Goal: Task Accomplishment & Management: Use online tool/utility

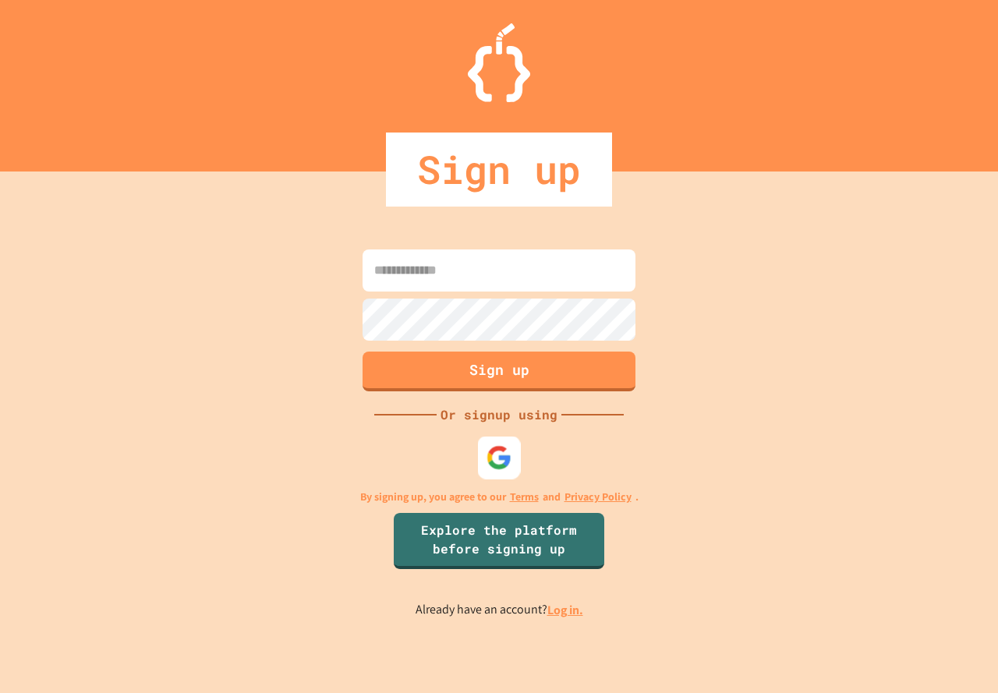
click at [508, 454] on img at bounding box center [499, 457] width 26 height 26
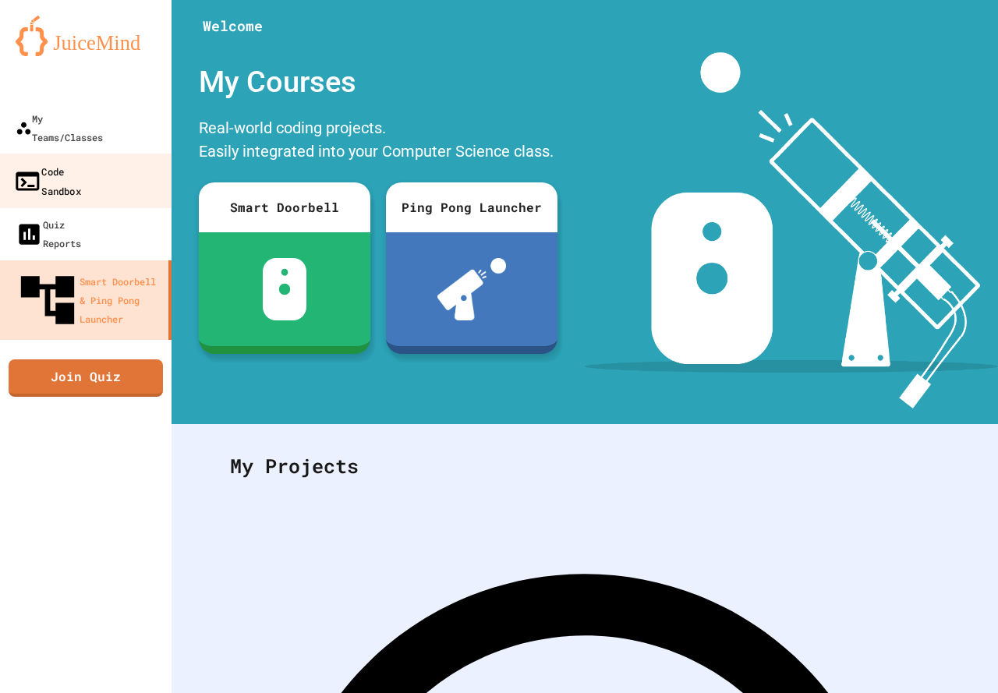
click at [81, 161] on div "Code Sandbox" at bounding box center [47, 180] width 68 height 38
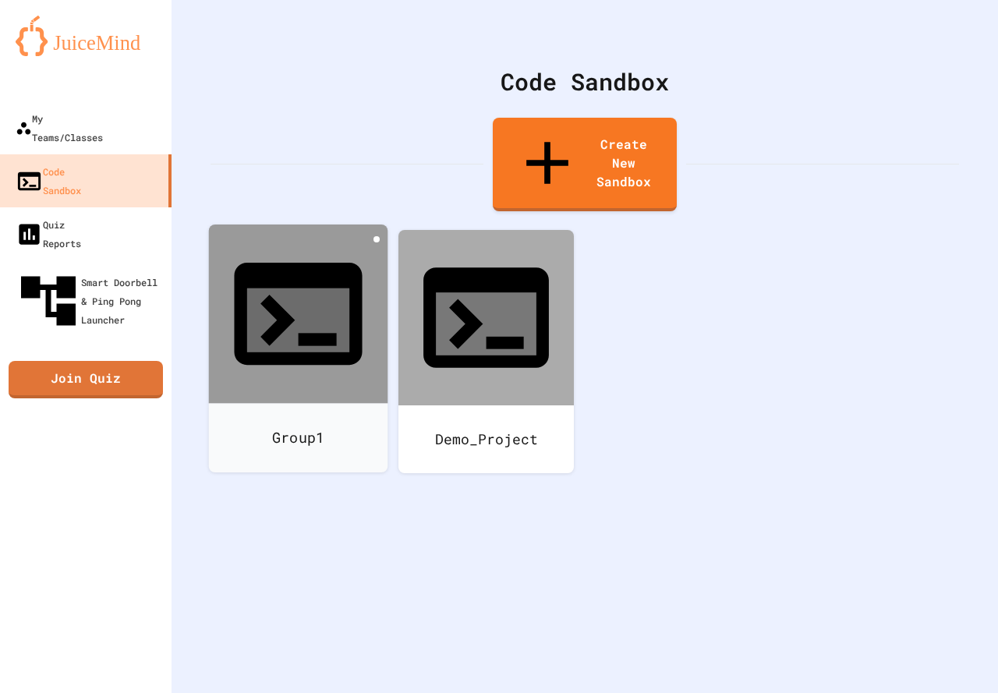
click at [376, 239] on icon at bounding box center [376, 239] width 0 height 0
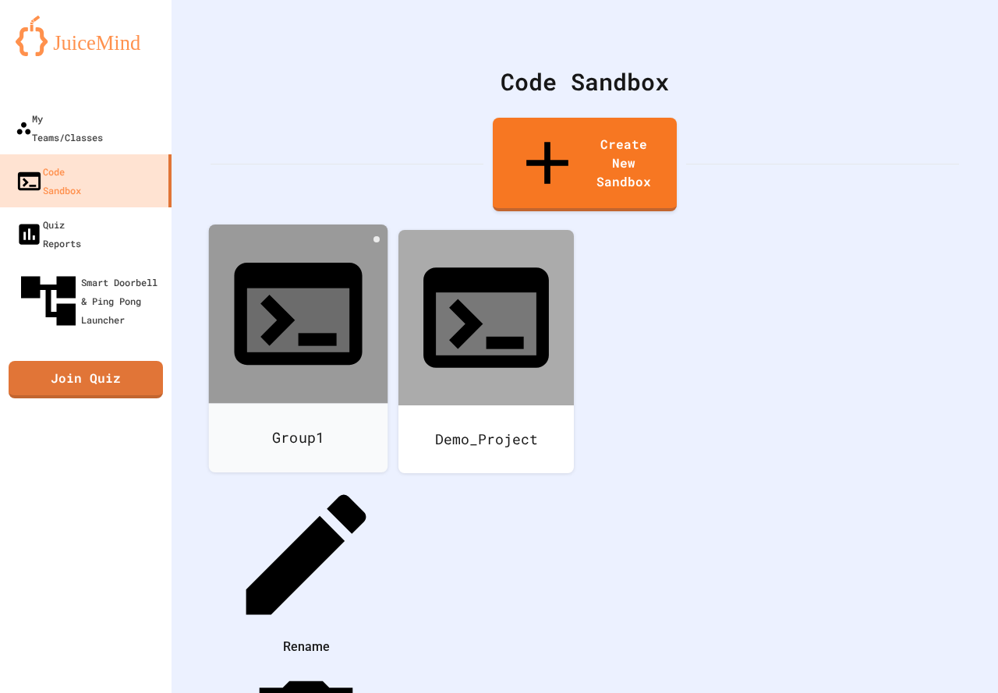
click at [310, 475] on div at bounding box center [297, 475] width 175 height 0
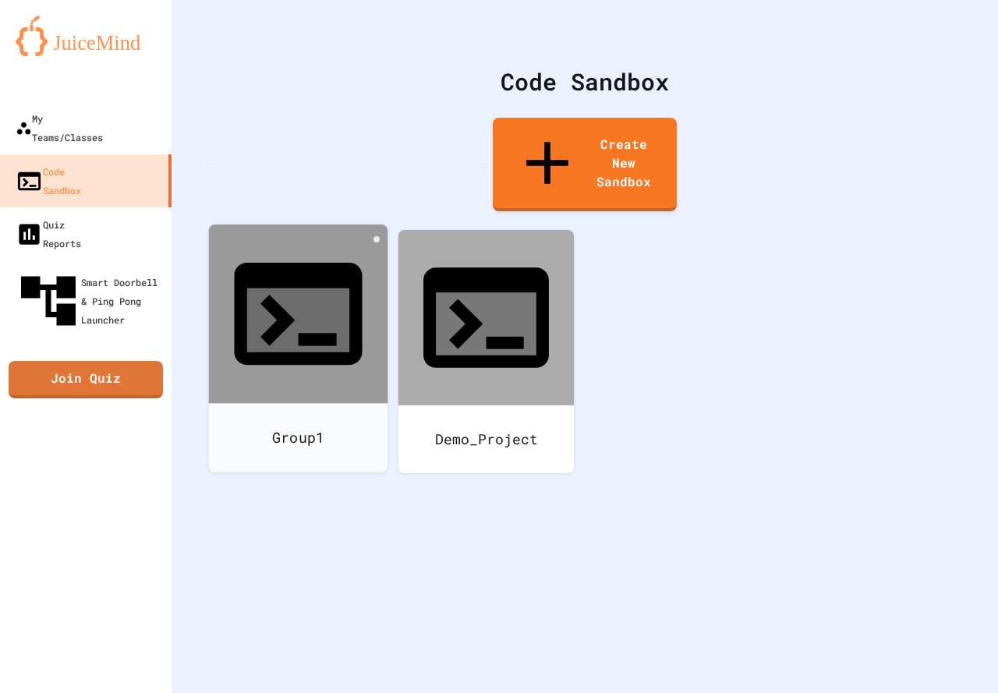
click at [310, 256] on icon at bounding box center [298, 314] width 154 height 154
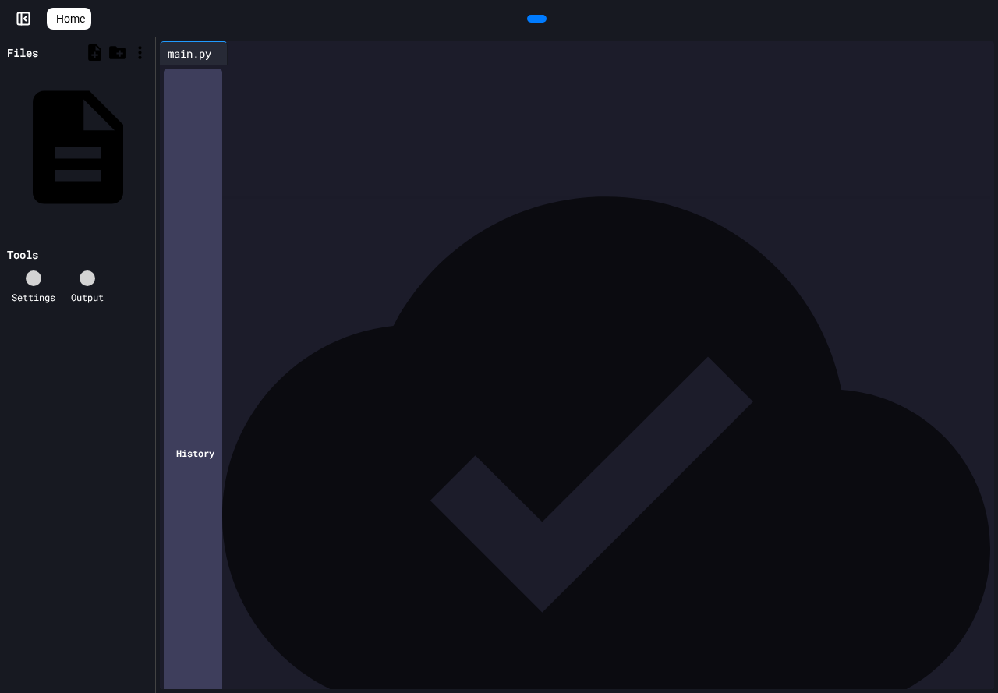
click at [48, 62] on div "Files" at bounding box center [77, 52] width 147 height 23
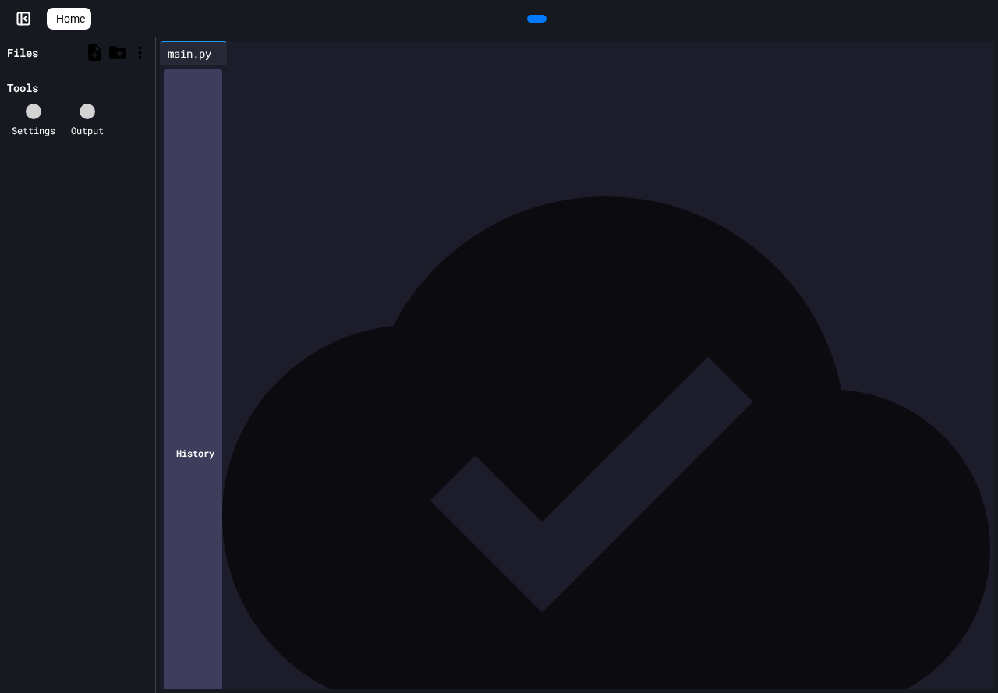
click at [48, 62] on div "Files" at bounding box center [77, 52] width 147 height 23
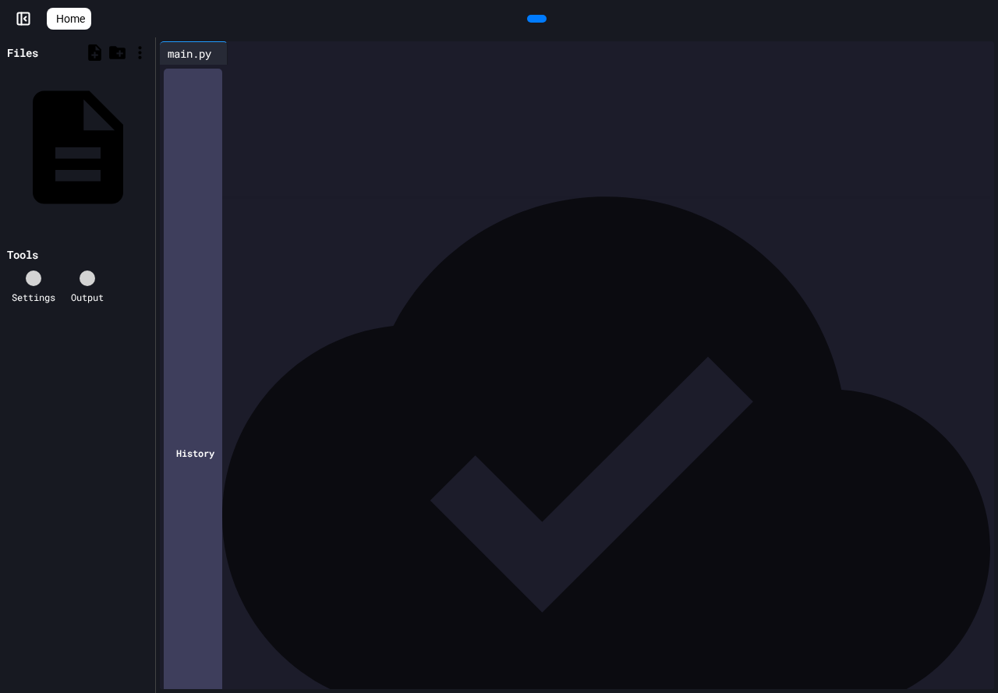
click at [91, 20] on link "Home" at bounding box center [69, 19] width 44 height 22
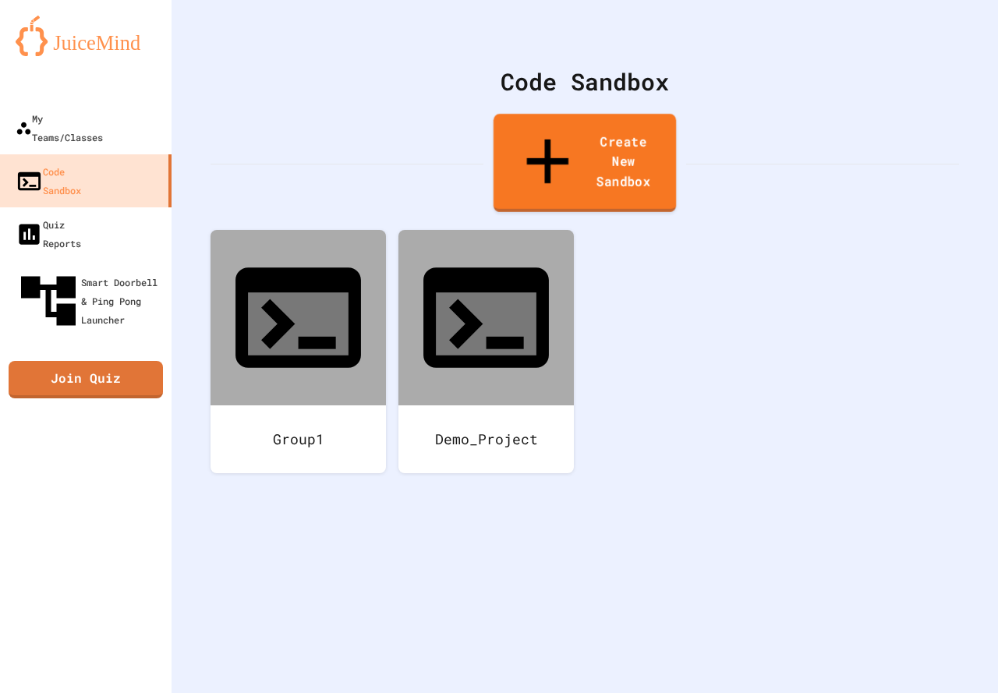
click at [593, 140] on link "Create New Sandbox" at bounding box center [584, 163] width 182 height 98
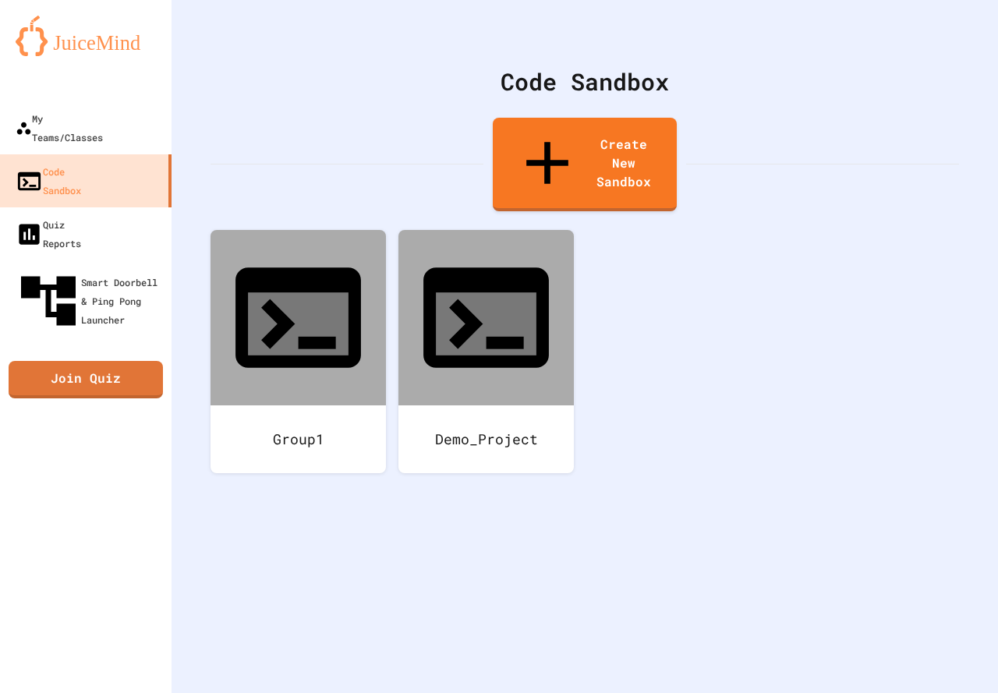
scroll to position [518, 0]
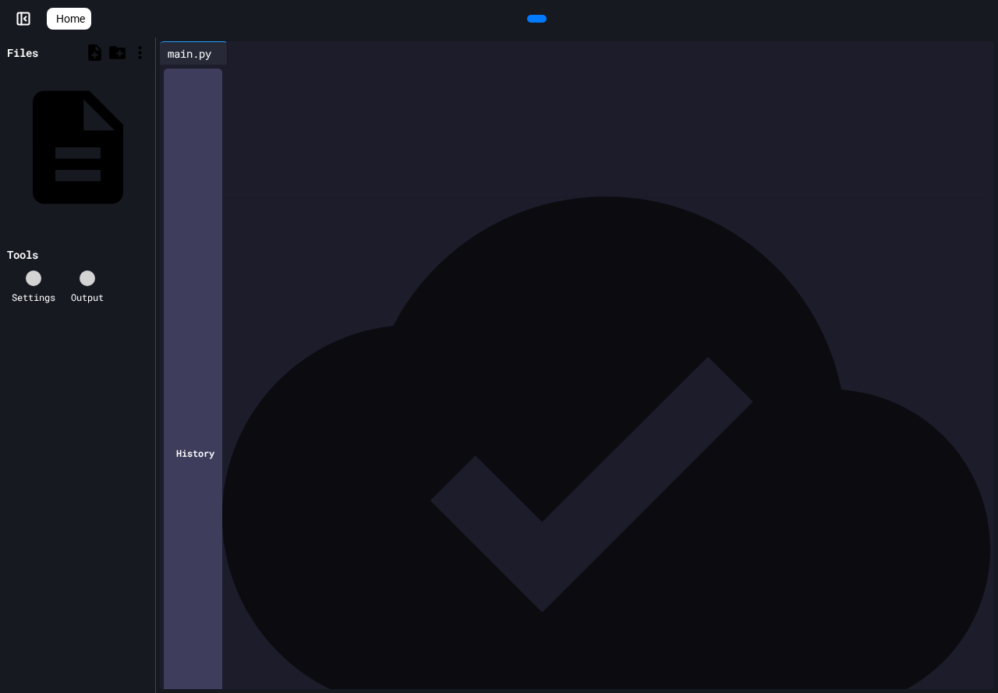
scroll to position [1091, 0]
click at [535, 19] on icon at bounding box center [535, 19] width 0 height 0
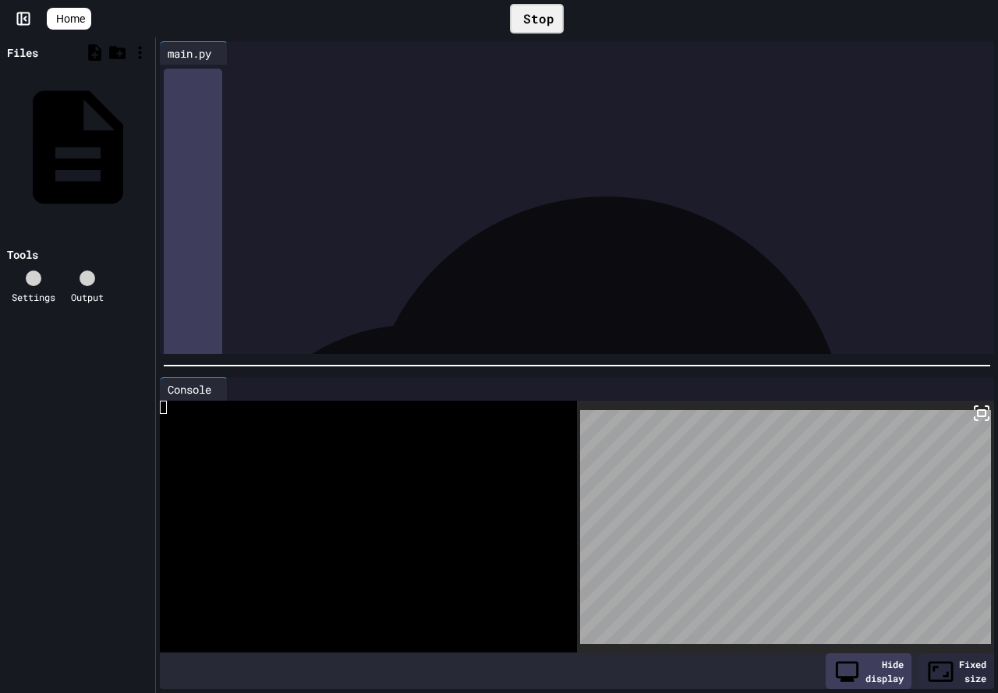
click at [533, 20] on div "Stop" at bounding box center [537, 19] width 54 height 30
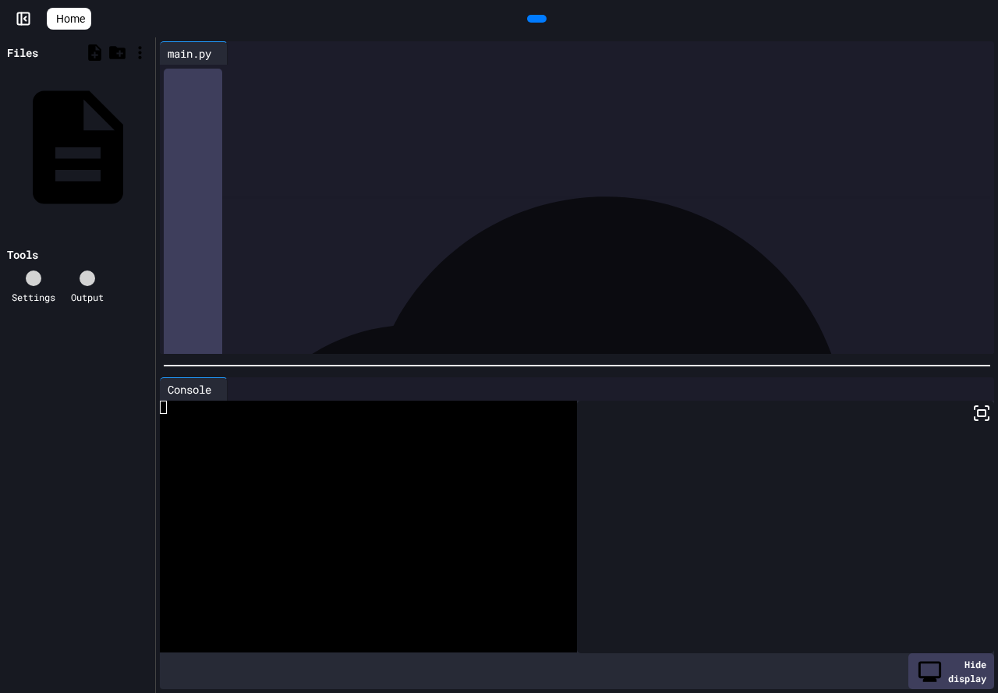
click at [85, 16] on span "Home" at bounding box center [70, 19] width 29 height 16
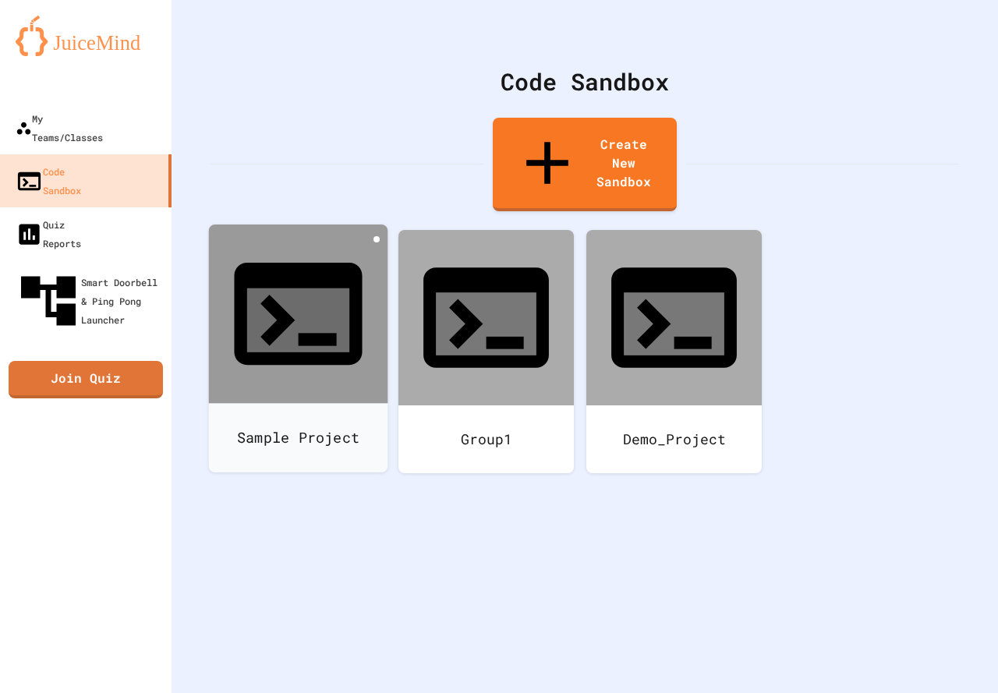
click at [376, 239] on icon at bounding box center [376, 239] width 0 height 0
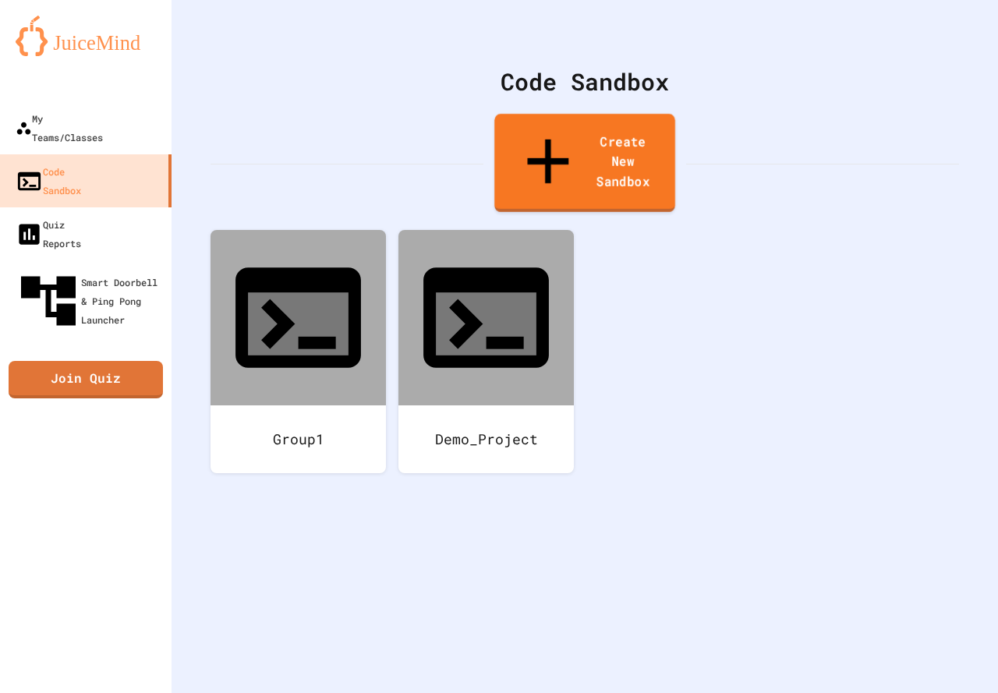
click at [593, 136] on link "Create New Sandbox" at bounding box center [584, 163] width 181 height 98
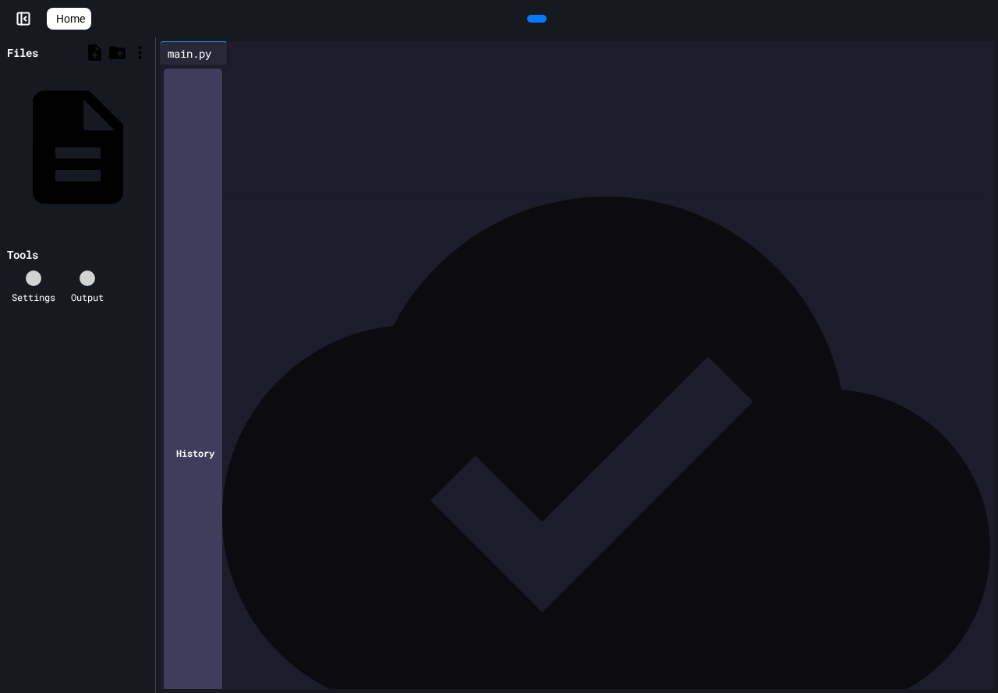
scroll to position [1481, 0]
click at [535, 19] on icon at bounding box center [535, 19] width 0 height 0
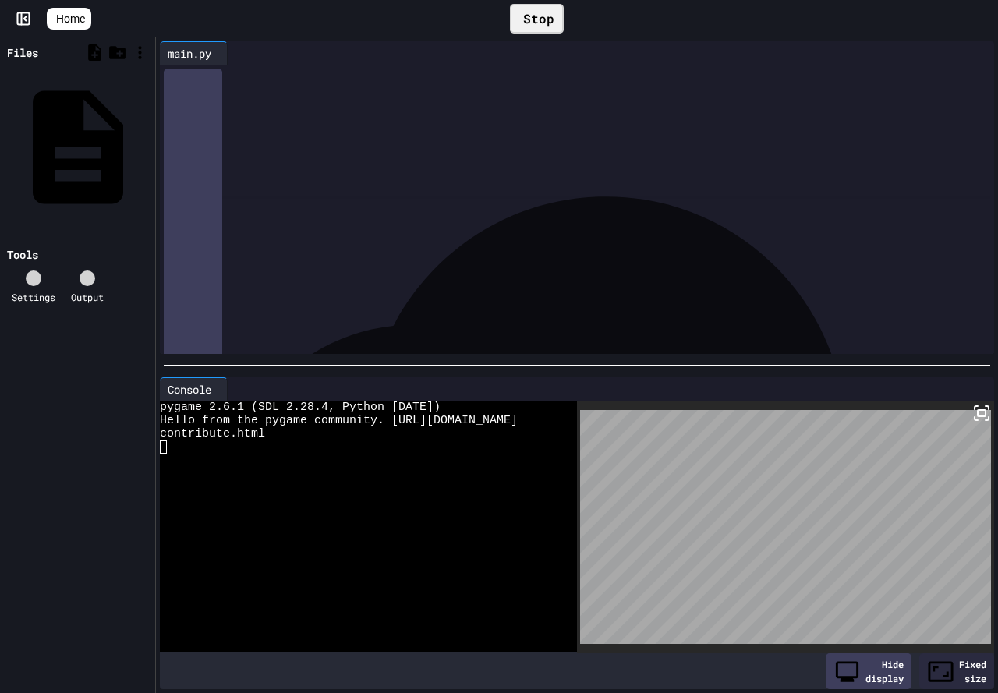
scroll to position [468, 0]
click at [540, 23] on div "Stop" at bounding box center [537, 19] width 54 height 30
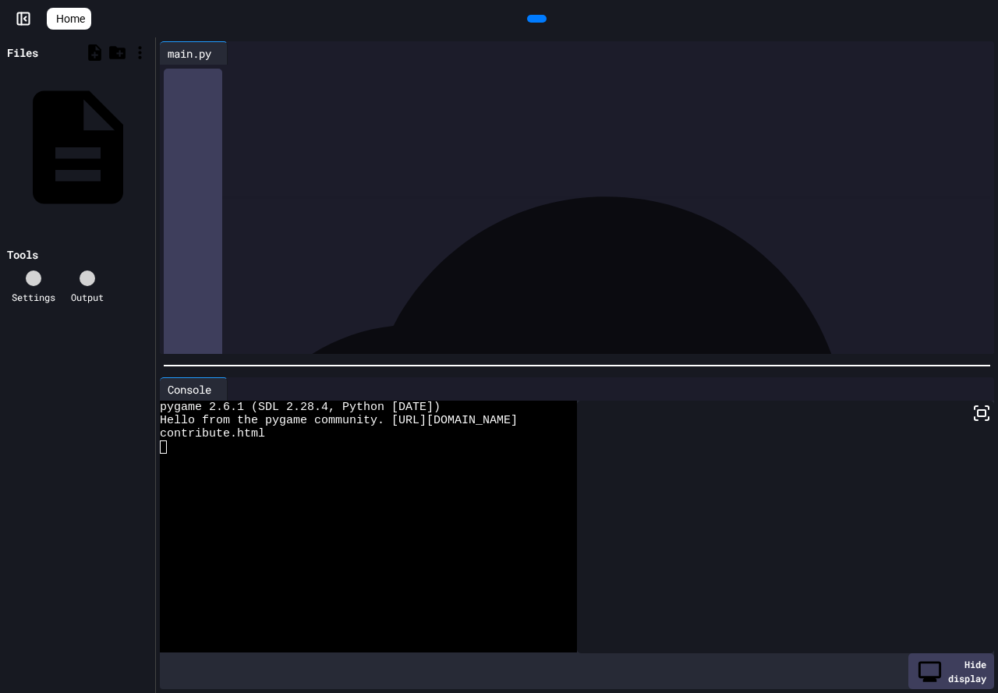
click at [26, 19] on icon at bounding box center [25, 19] width 2 height 4
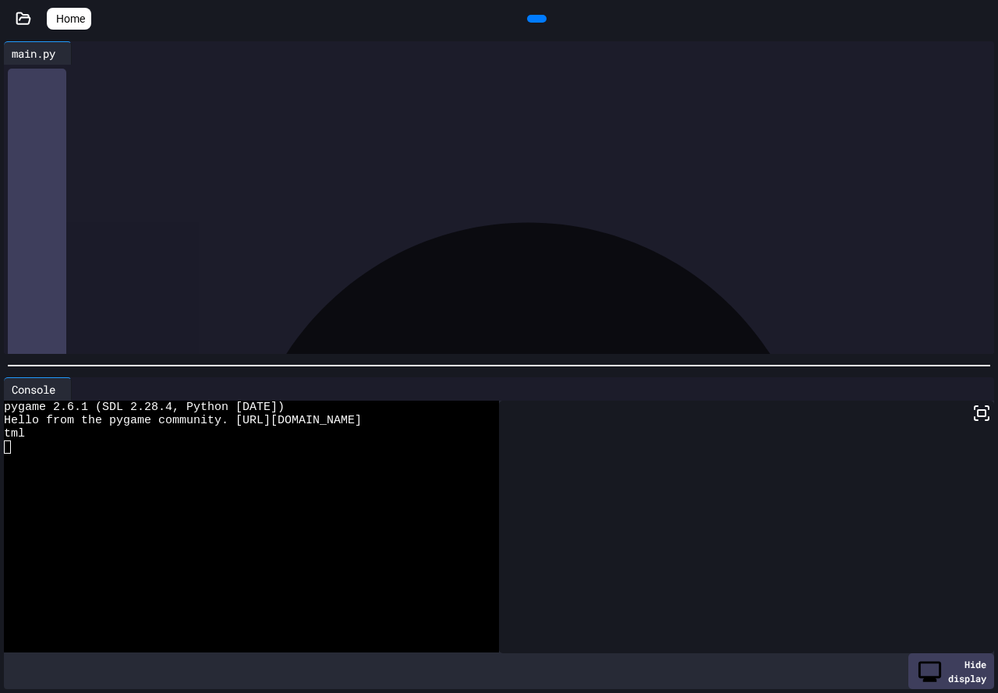
click at [967, 334] on icon at bounding box center [528, 531] width 924 height 924
click at [970, 336] on icon at bounding box center [528, 531] width 924 height 616
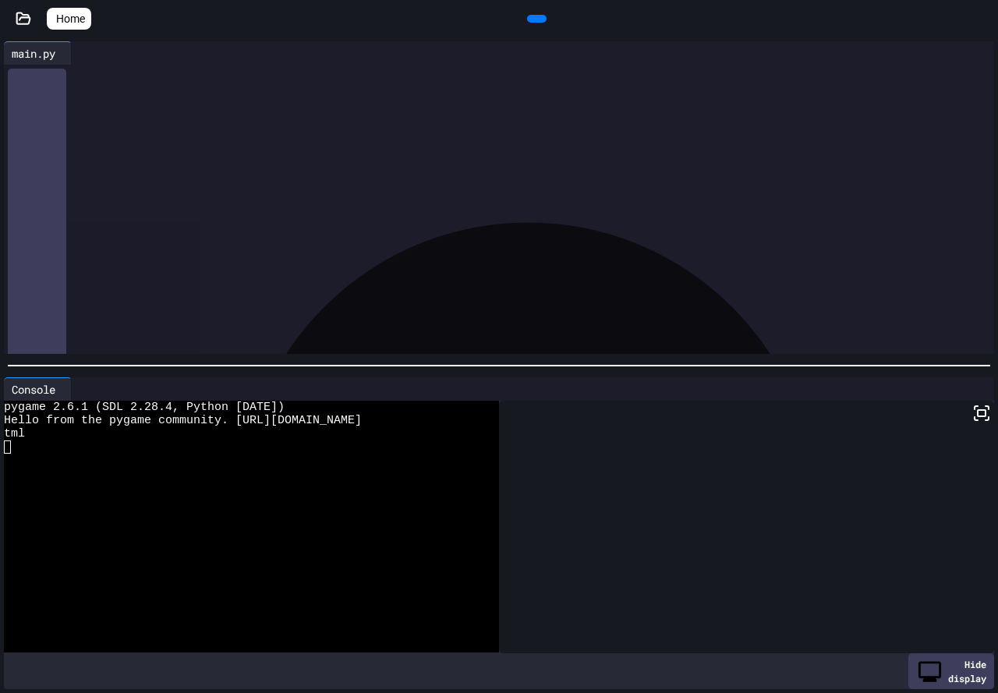
scroll to position [234, 0]
drag, startPoint x: 25, startPoint y: 53, endPoint x: 359, endPoint y: 163, distance: 352.0
click at [494, 178] on div "**********" at bounding box center [499, 173] width 923 height 16
click at [13, 55] on div "main.py" at bounding box center [33, 53] width 59 height 16
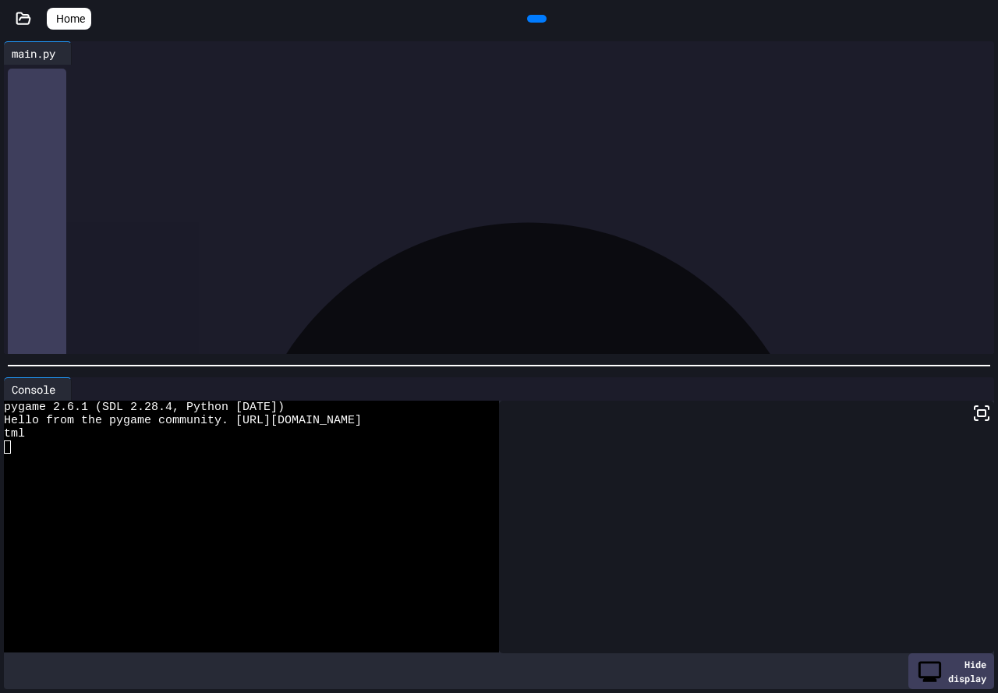
click at [78, 53] on icon at bounding box center [78, 53] width 0 height 0
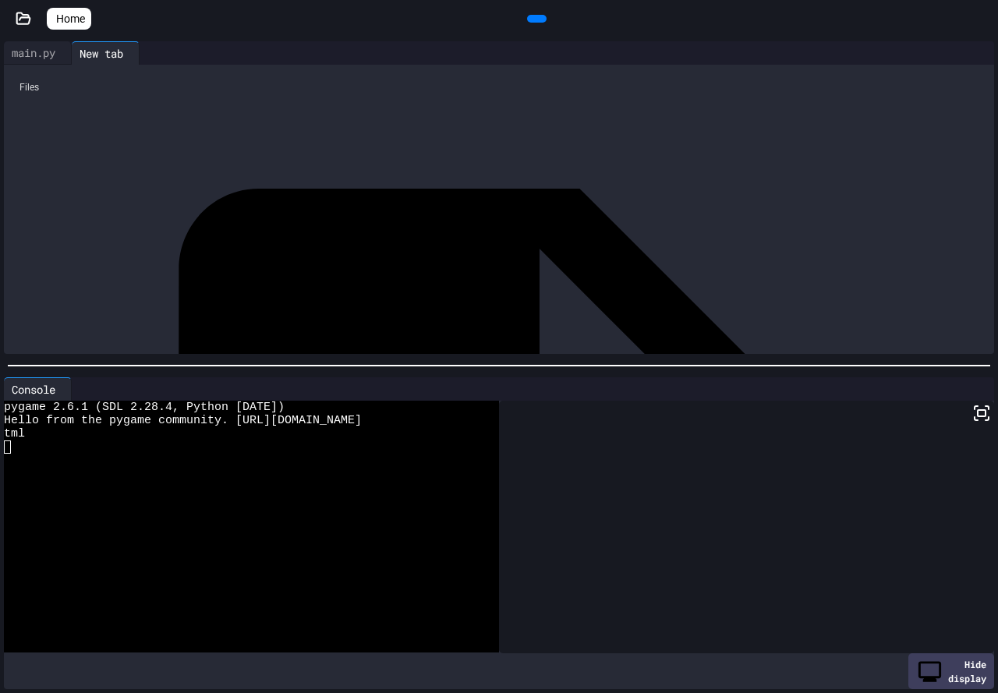
click at [125, 54] on div "New tab" at bounding box center [101, 53] width 59 height 16
click at [32, 59] on div "main.py" at bounding box center [33, 52] width 59 height 16
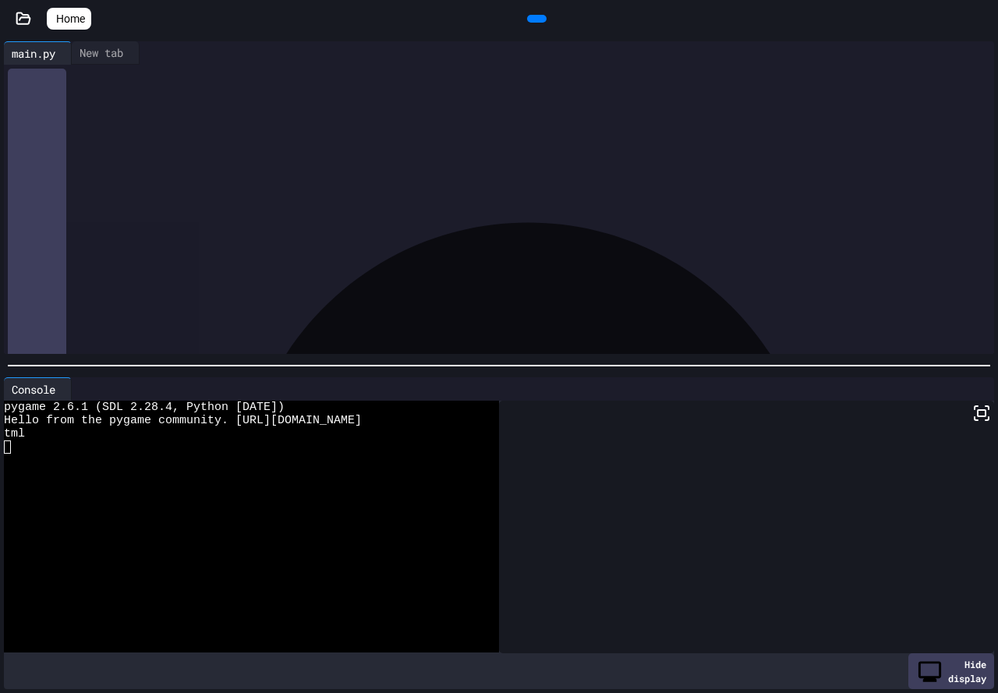
click at [18, 19] on icon at bounding box center [24, 19] width 16 height 16
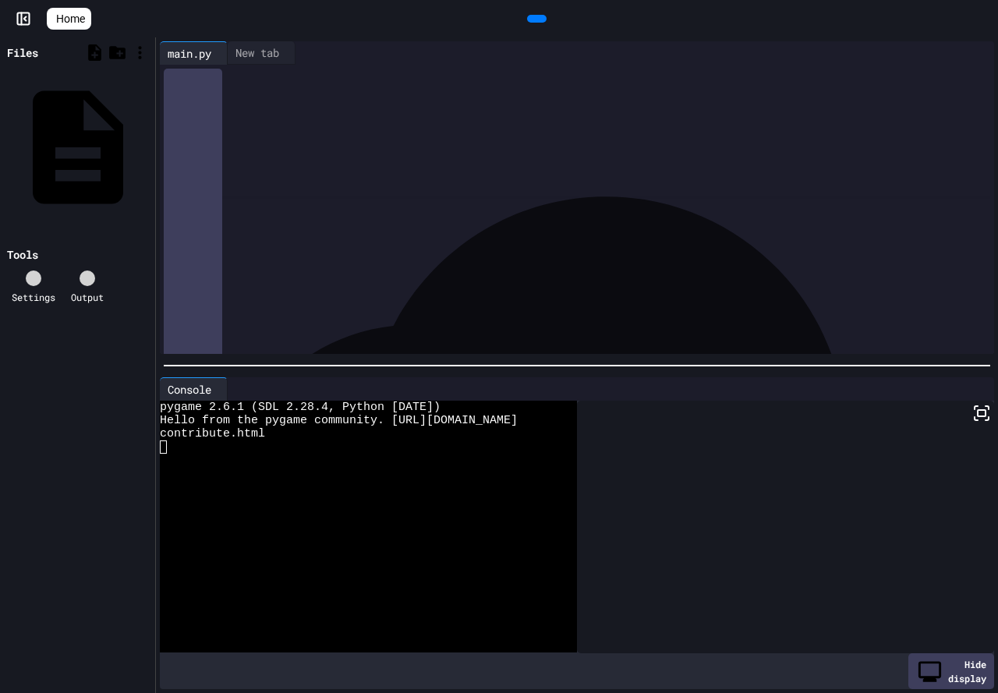
click at [37, 280] on icon at bounding box center [43, 287] width 15 height 15
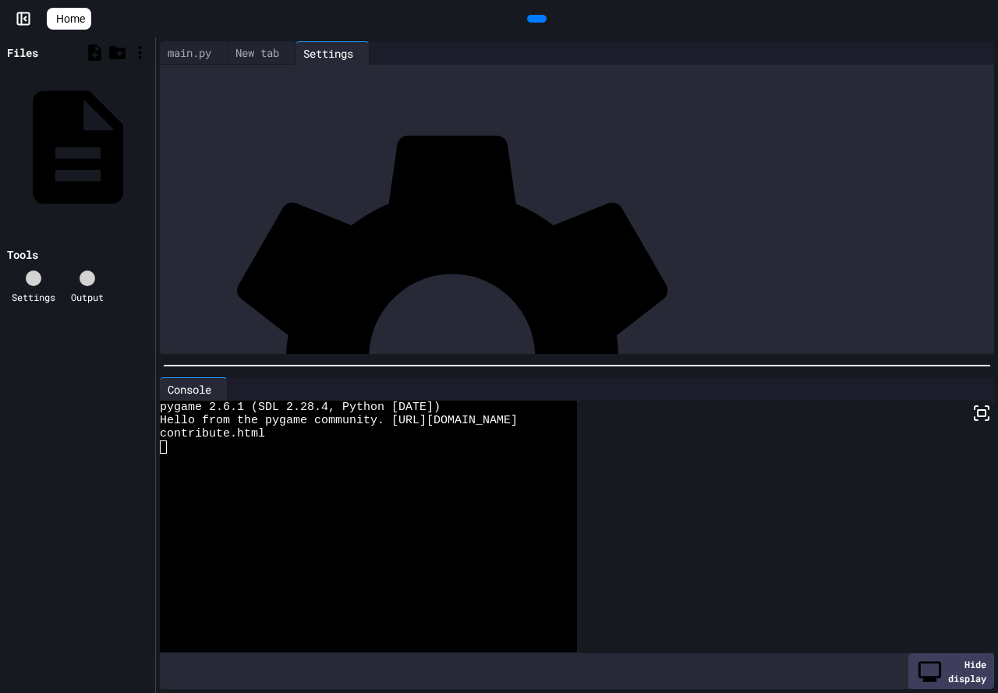
click at [267, 52] on div "New tab" at bounding box center [257, 52] width 59 height 16
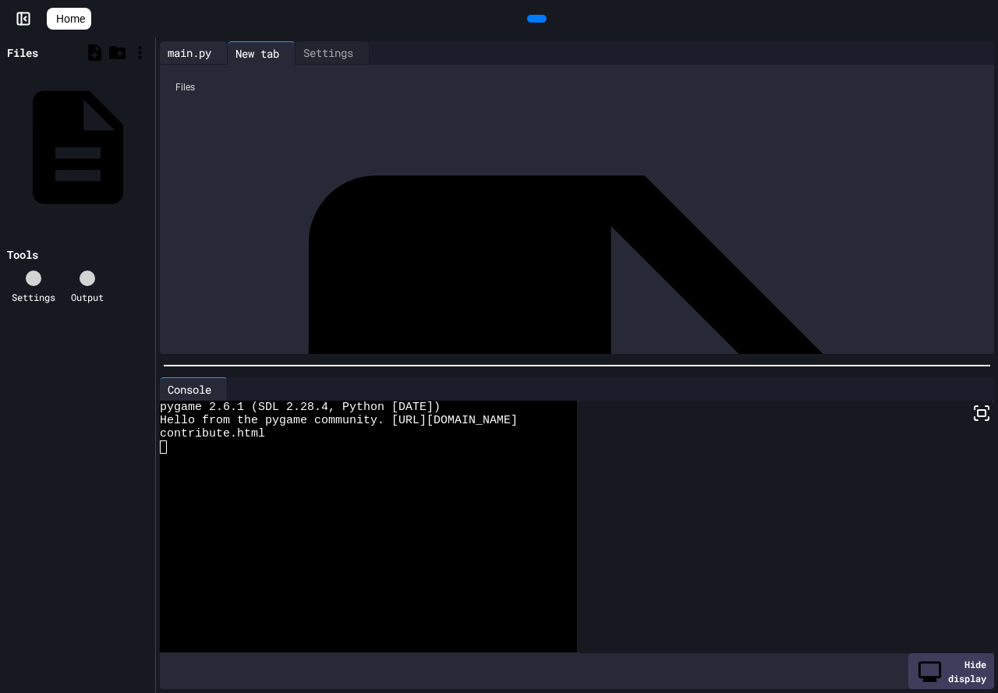
click at [195, 47] on div "main.py" at bounding box center [189, 52] width 59 height 16
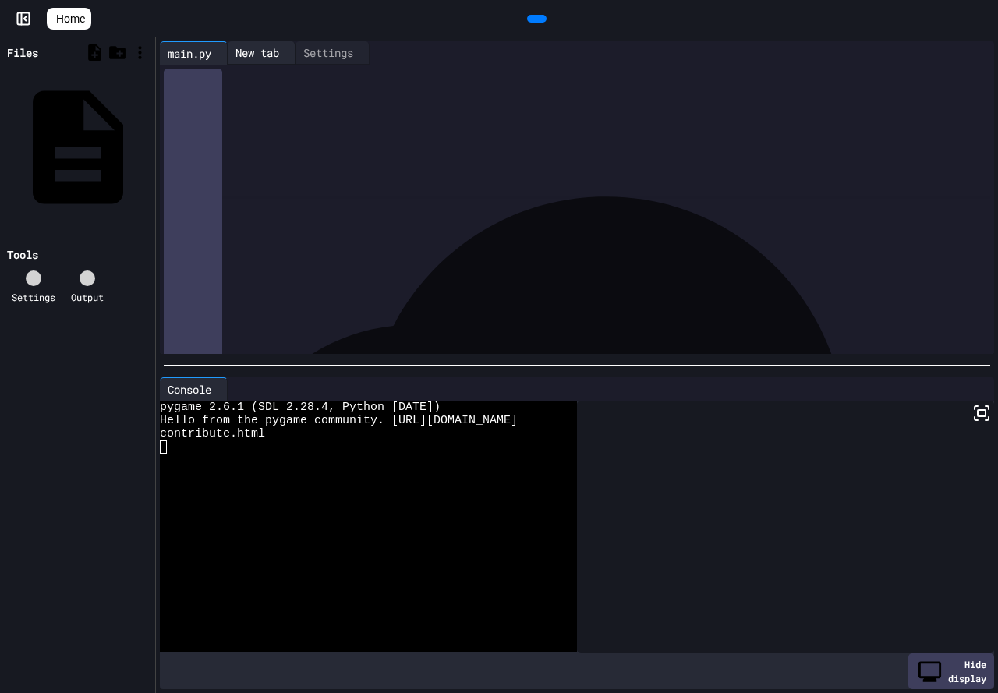
click at [258, 44] on div "New tab" at bounding box center [257, 52] width 59 height 16
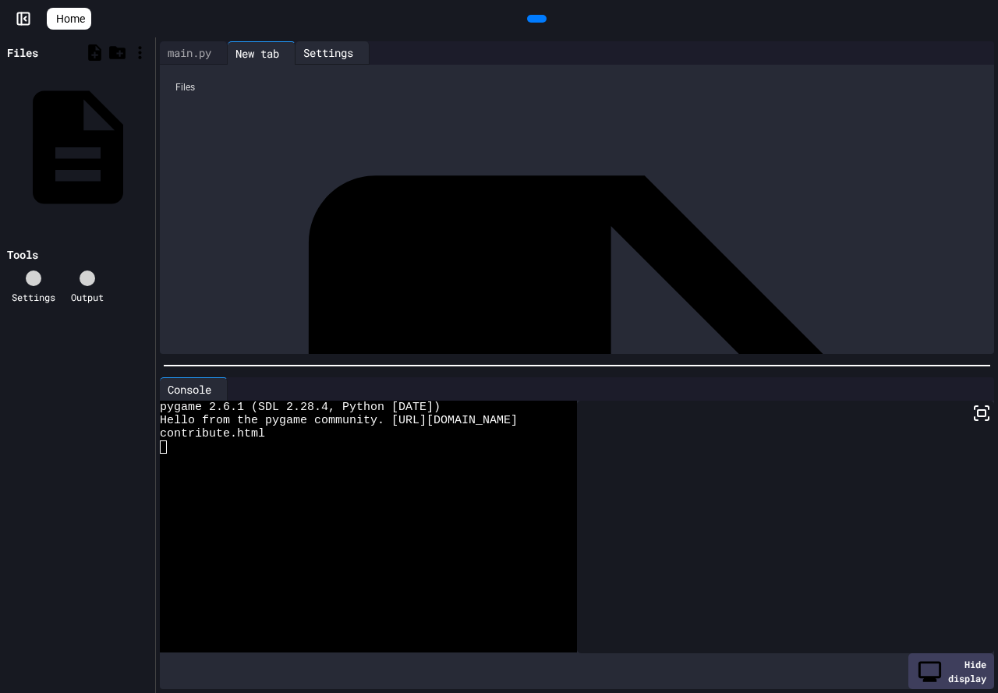
click at [337, 44] on div "Settings" at bounding box center [327, 52] width 65 height 16
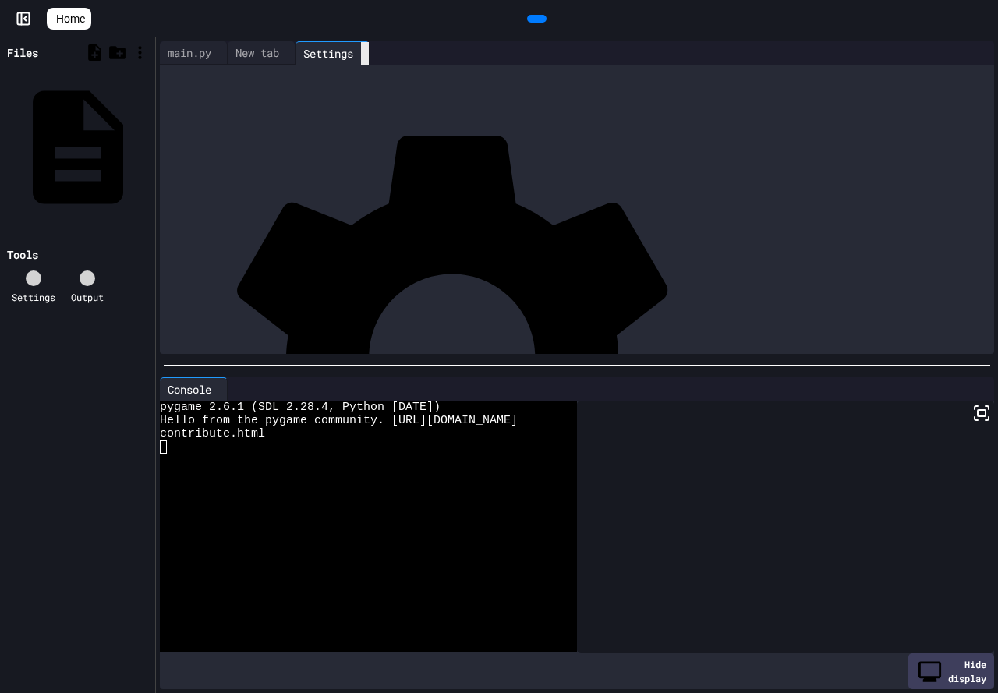
click at [380, 58] on icon at bounding box center [374, 63] width 11 height 11
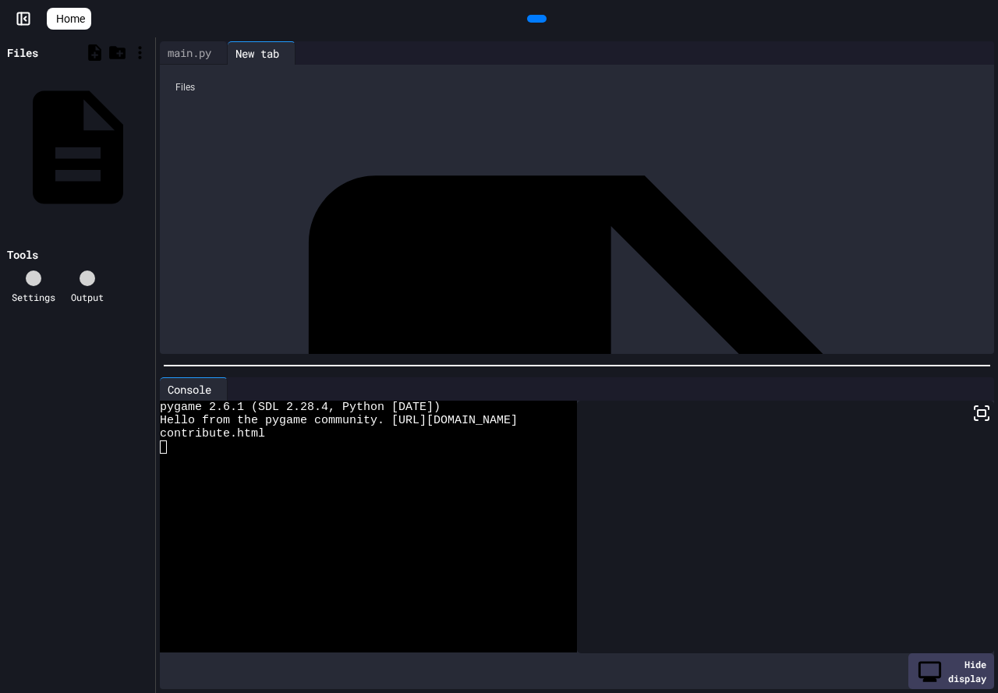
click at [256, 59] on div "New tab" at bounding box center [257, 53] width 59 height 16
click at [261, 56] on div "New tab" at bounding box center [257, 53] width 59 height 16
click at [4, 53] on icon at bounding box center [4, 53] width 0 height 0
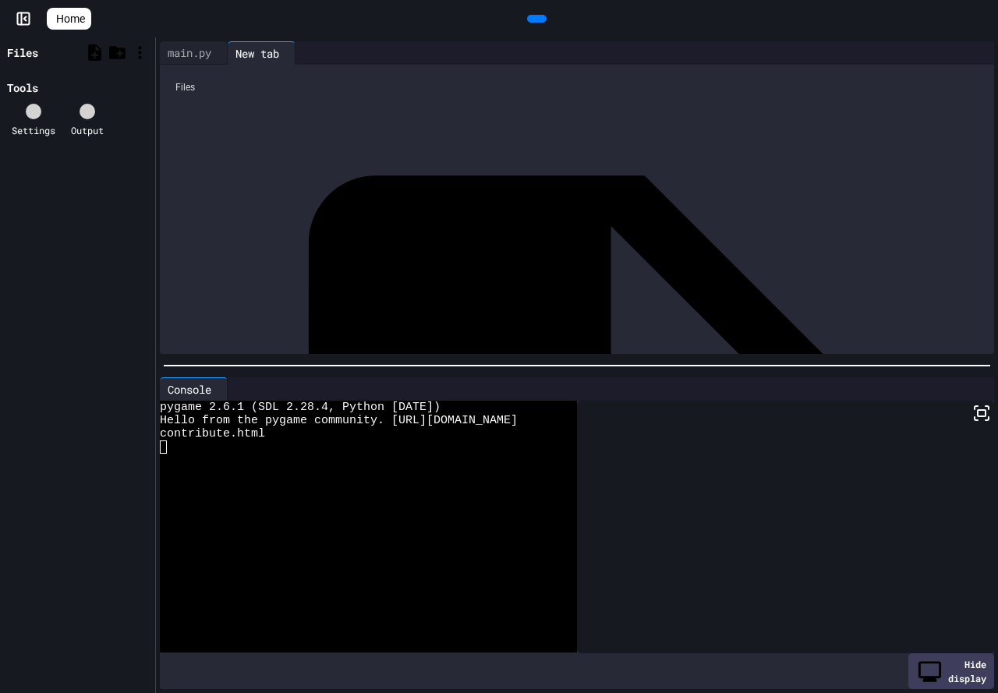
click at [4, 53] on icon at bounding box center [4, 53] width 0 height 0
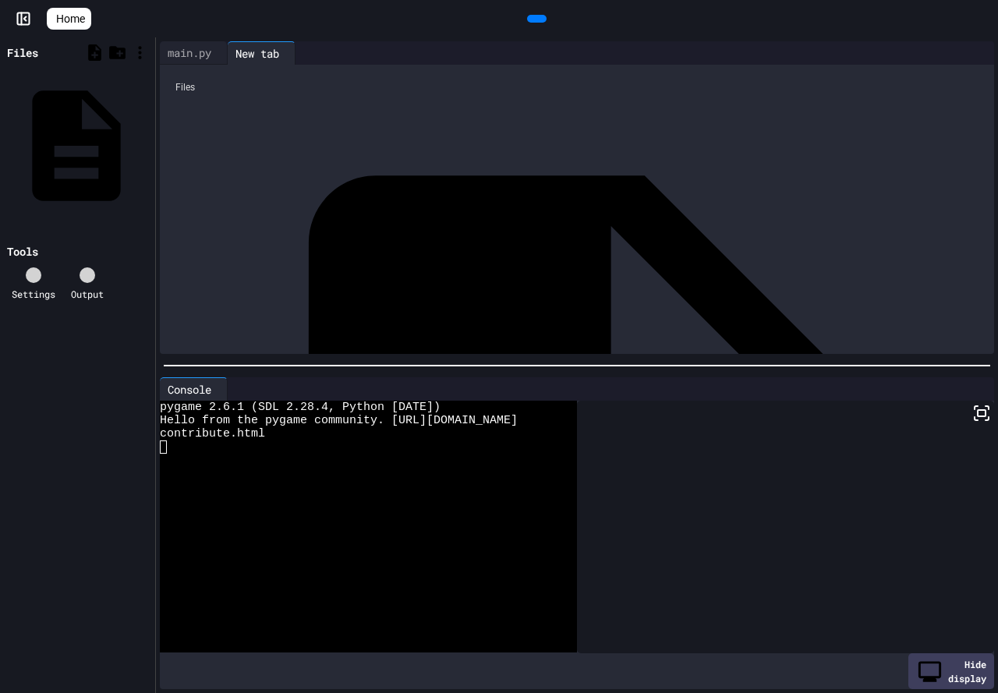
click at [148, 146] on icon at bounding box center [148, 146] width 0 height 0
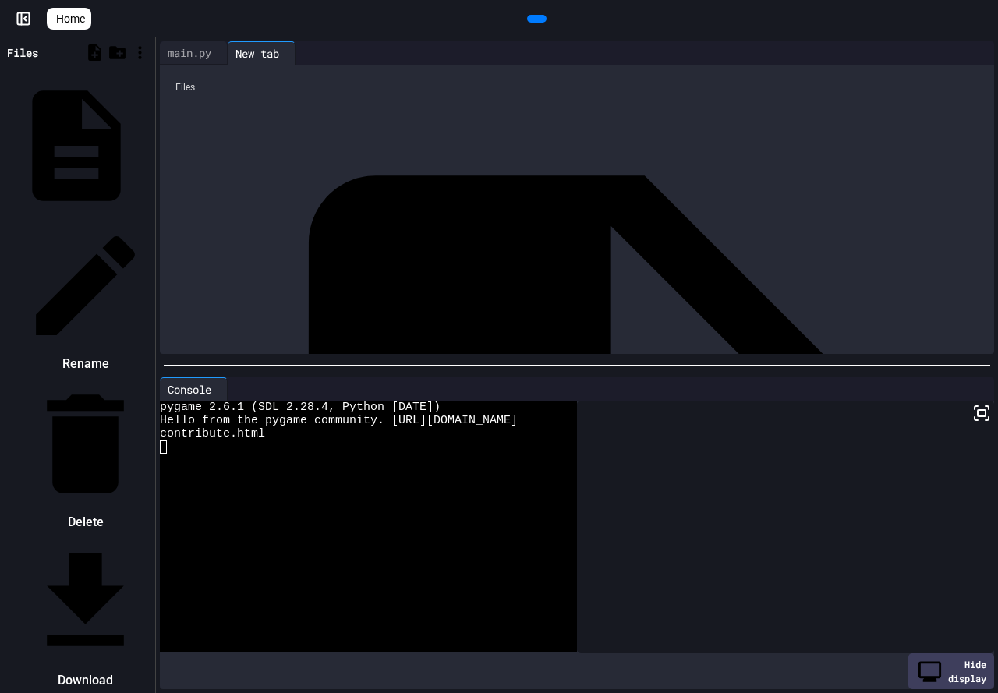
click at [151, 378] on li "Delete" at bounding box center [85, 456] width 132 height 157
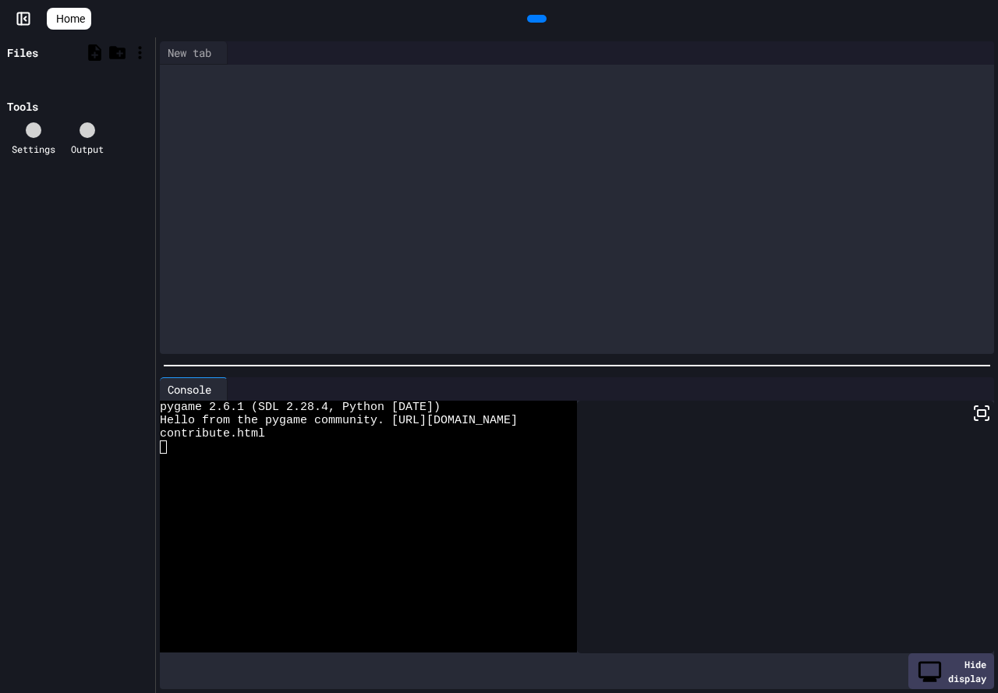
click at [32, 54] on div "Files" at bounding box center [22, 52] width 31 height 16
click at [193, 54] on div "New tab" at bounding box center [189, 52] width 59 height 16
click at [183, 87] on div "Files" at bounding box center [577, 87] width 818 height 30
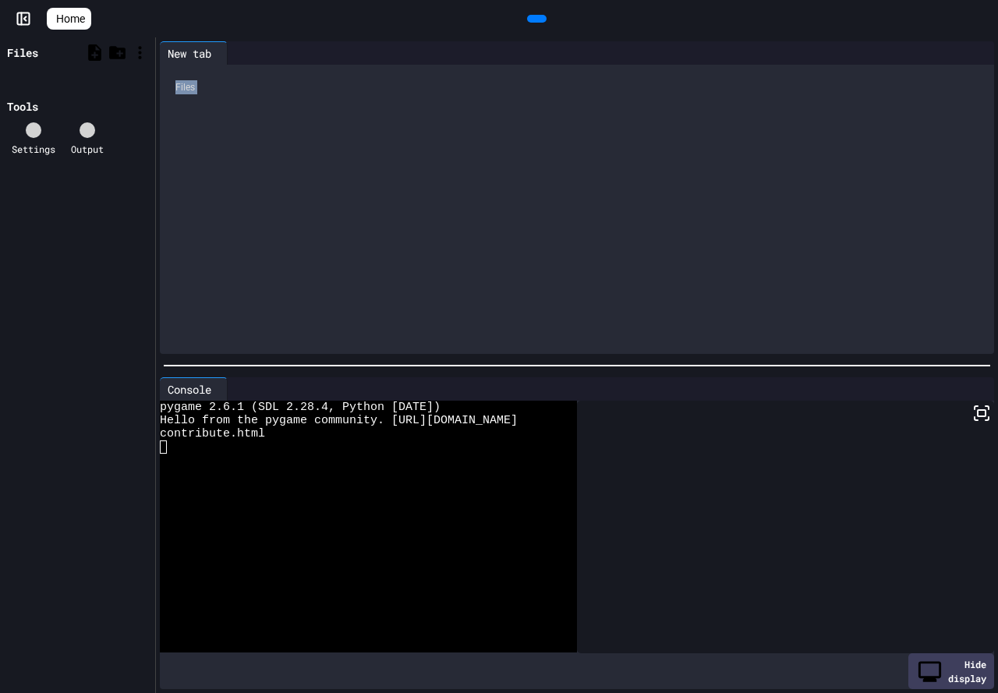
click at [183, 87] on div "Files" at bounding box center [577, 87] width 818 height 30
click at [94, 54] on icon at bounding box center [94, 52] width 13 height 16
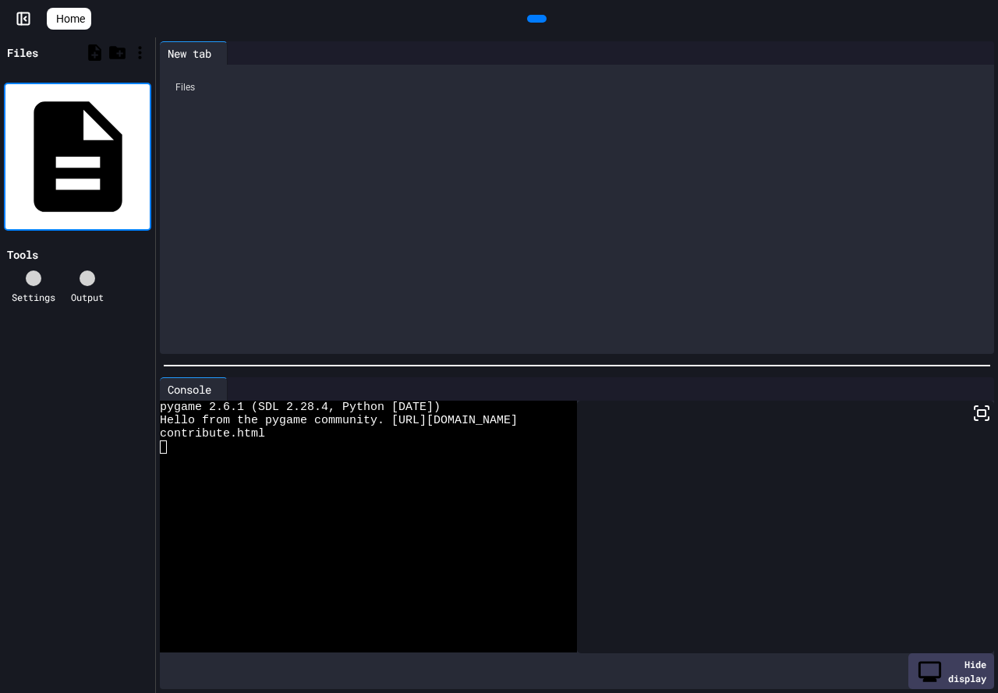
type input "*"
type input "****"
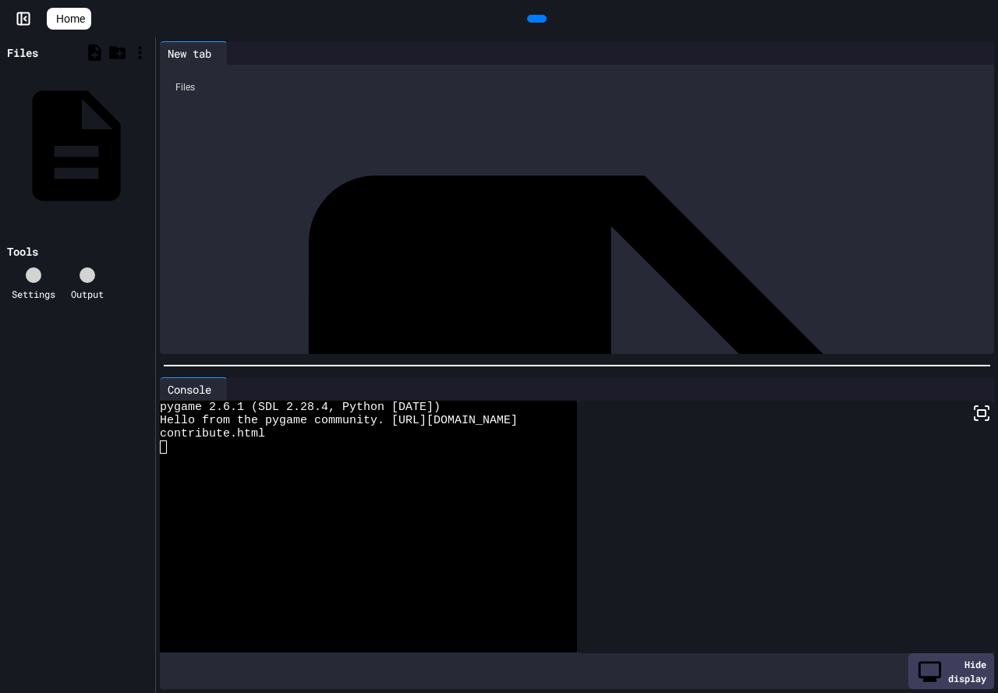
click at [147, 138] on div "main" at bounding box center [147, 146] width 0 height 16
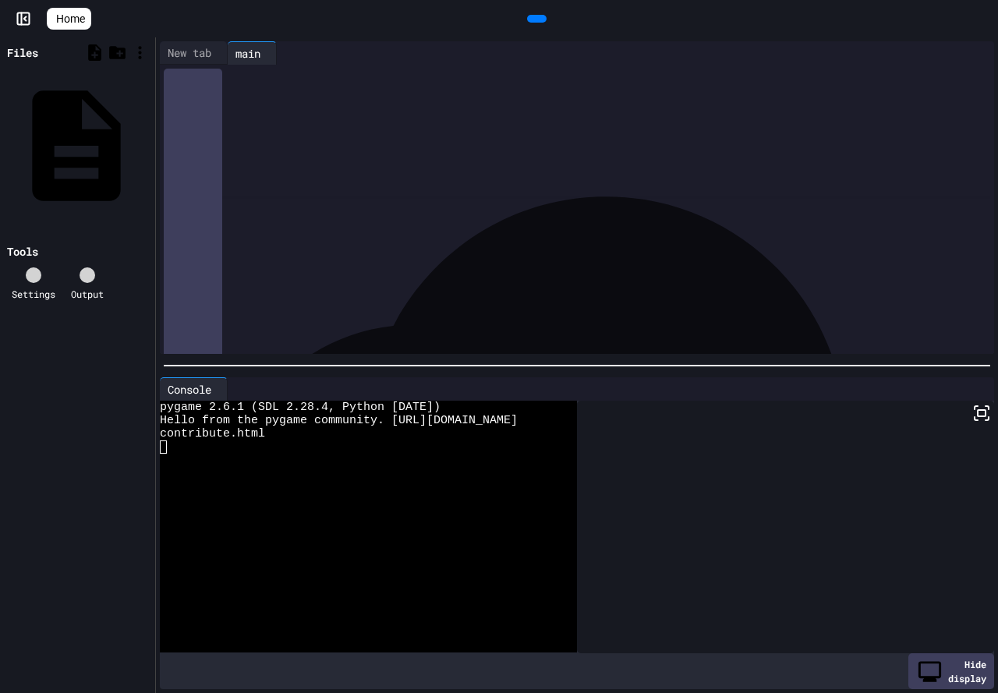
click at [148, 146] on icon at bounding box center [148, 146] width 0 height 0
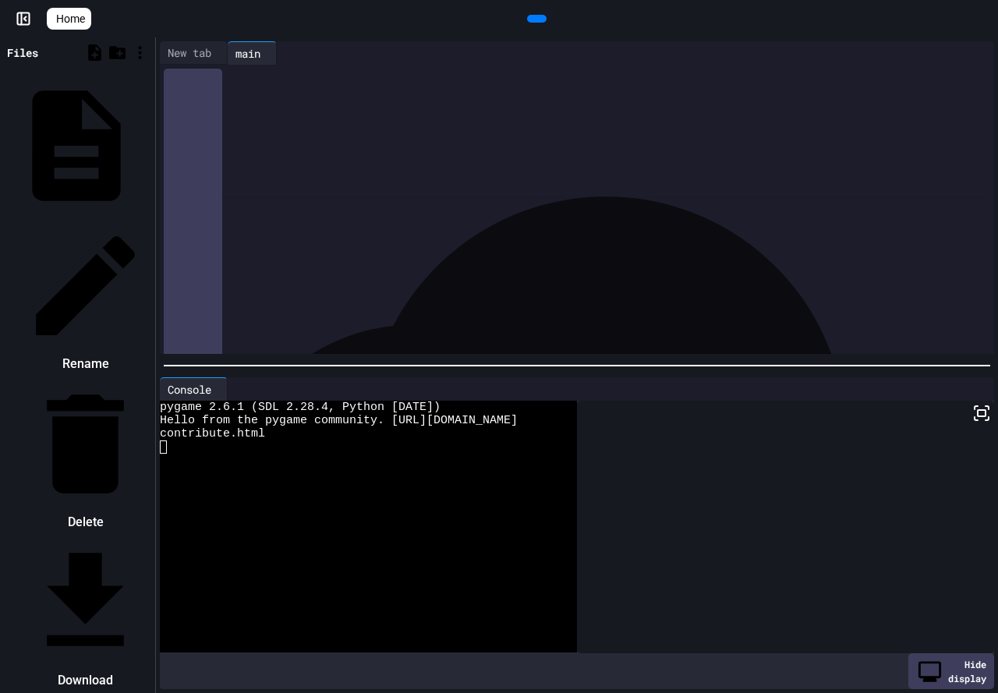
click at [151, 220] on div at bounding box center [85, 286] width 132 height 132
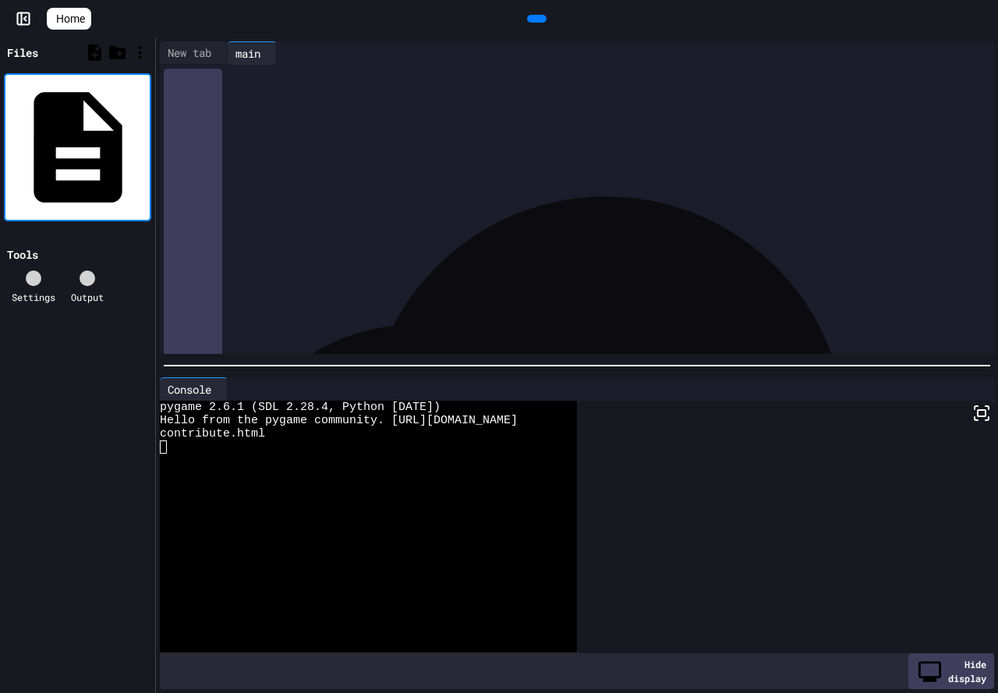
type input "*******"
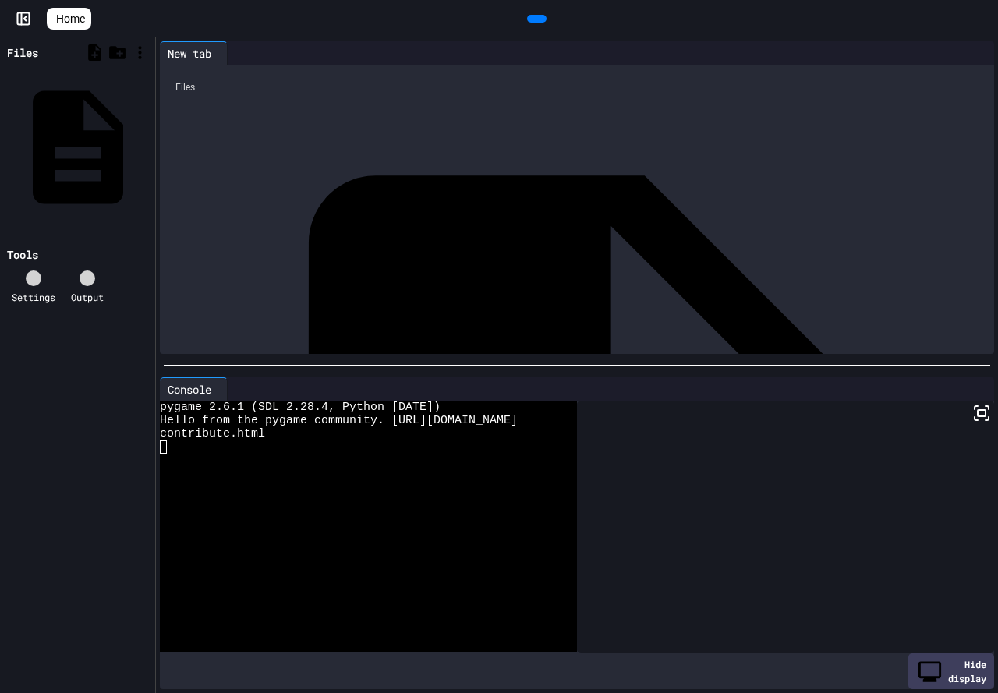
click at [984, 504] on div "main.py" at bounding box center [984, 512] width 0 height 16
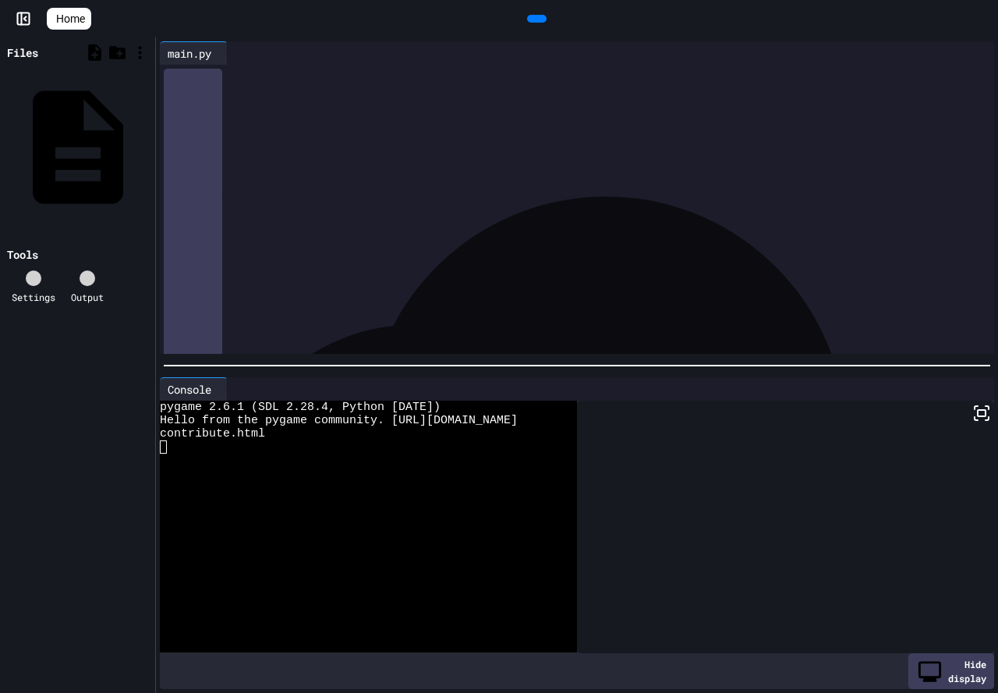
click at [208, 87] on div at bounding box center [588, 76] width 811 height 22
click at [541, 23] on icon at bounding box center [545, 28] width 9 height 11
